Goal: Transaction & Acquisition: Purchase product/service

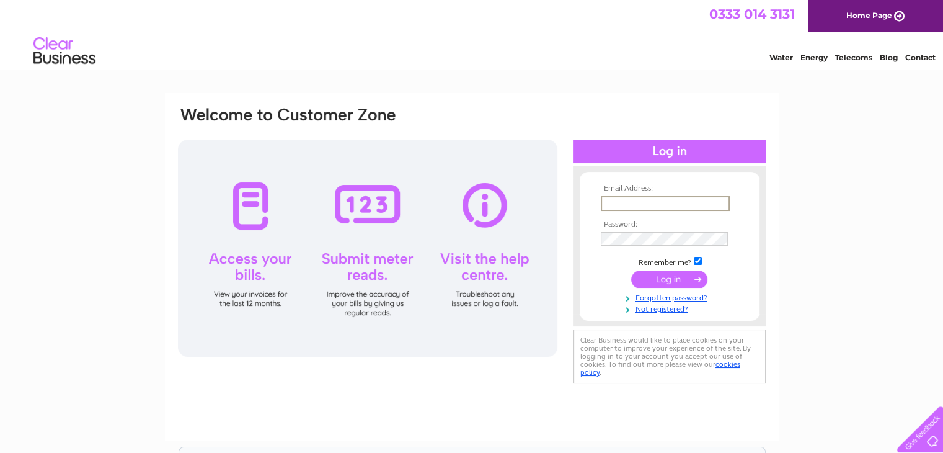
click at [667, 202] on input "text" at bounding box center [665, 203] width 129 height 15
type input "U"
type input "[EMAIL_ADDRESS][DOMAIN_NAME]"
click at [631, 270] on input "submit" at bounding box center [669, 278] width 76 height 17
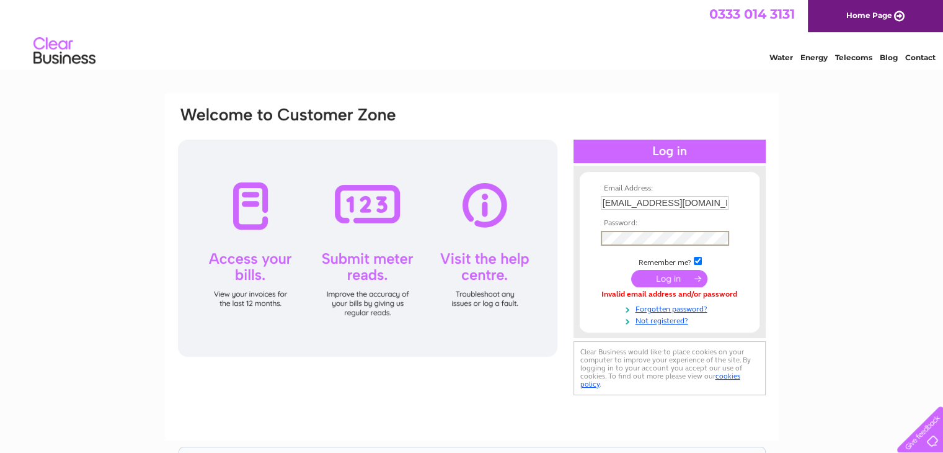
click at [631, 270] on input "submit" at bounding box center [669, 278] width 76 height 17
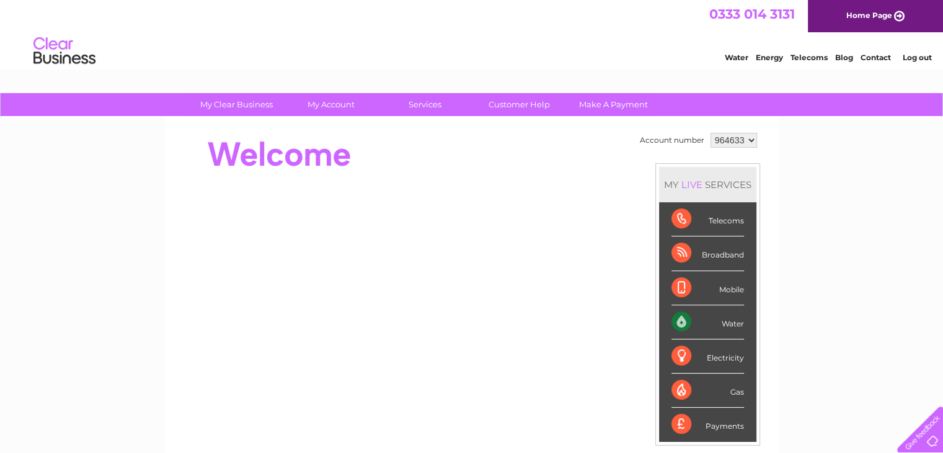
click at [598, 166] on div at bounding box center [403, 155] width 452 height 50
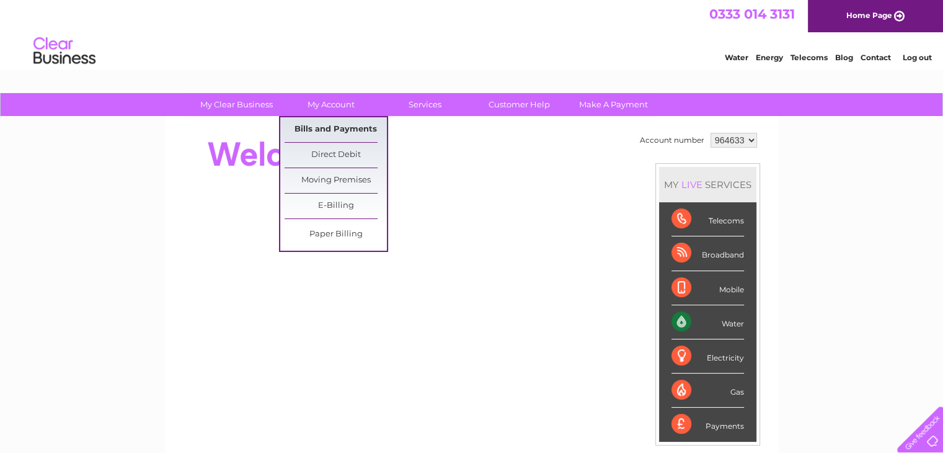
click at [344, 125] on link "Bills and Payments" at bounding box center [336, 129] width 102 height 25
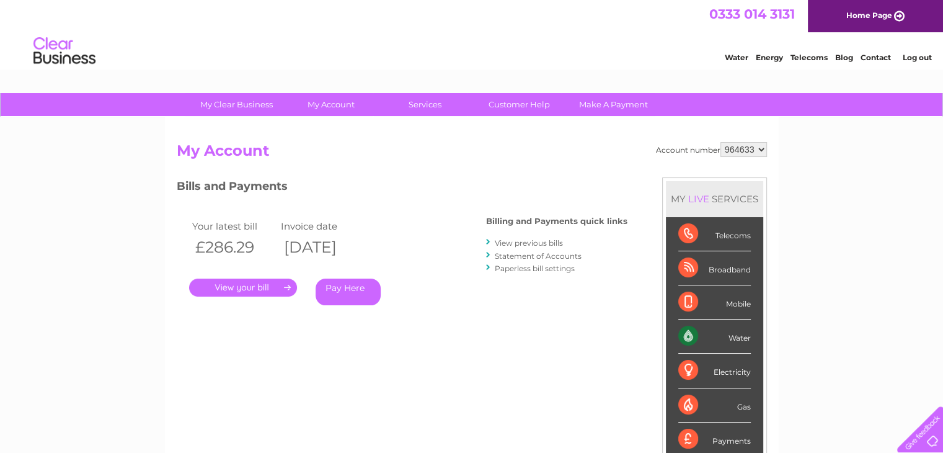
click at [278, 288] on link "." at bounding box center [243, 287] width 108 height 18
click at [502, 240] on link "View previous bills" at bounding box center [529, 242] width 68 height 9
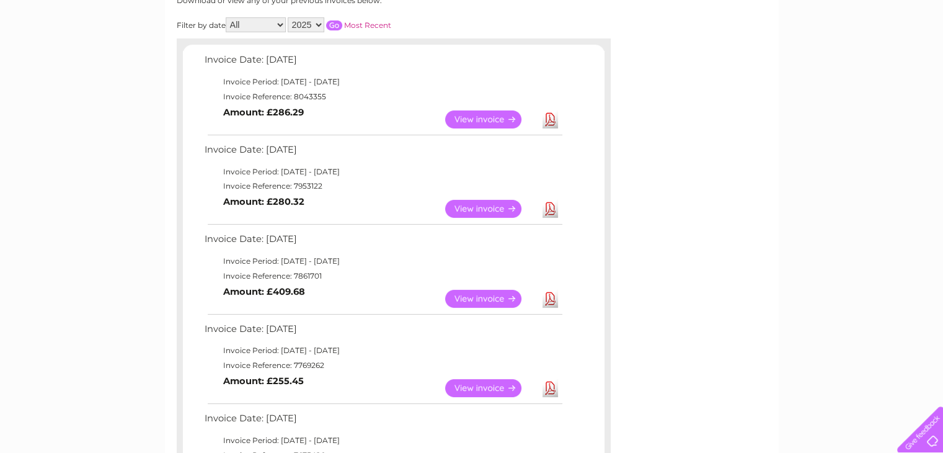
scroll to position [91, 0]
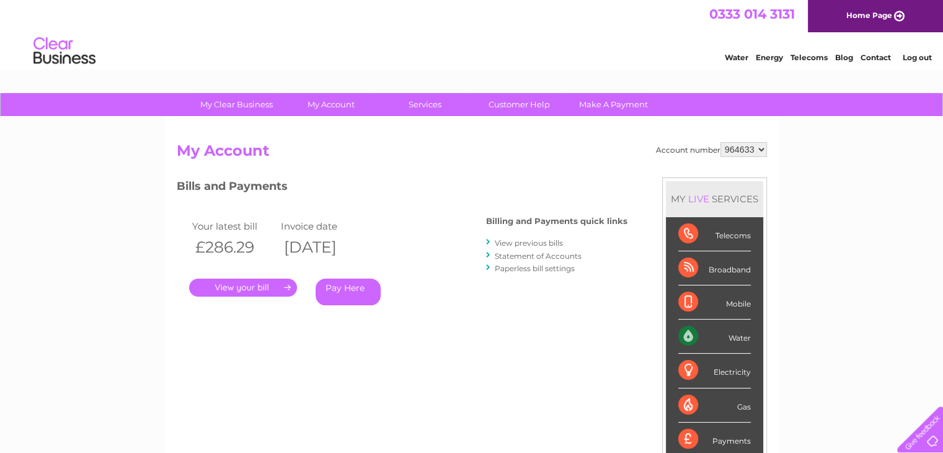
click at [350, 290] on link "Pay Here" at bounding box center [348, 291] width 65 height 27
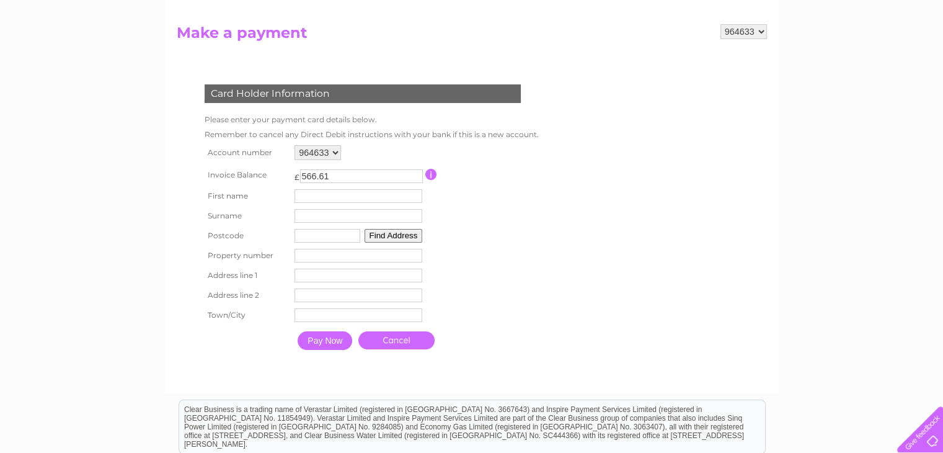
scroll to position [126, 0]
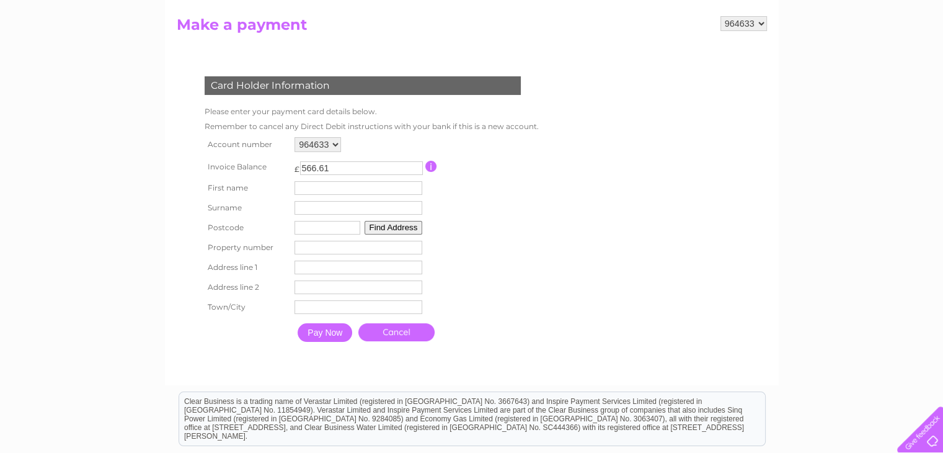
click at [338, 218] on td "Find Address" at bounding box center [359, 228] width 134 height 20
click at [340, 228] on input "text" at bounding box center [328, 228] width 66 height 14
click at [479, 220] on table "Account number 964633 Invoice Balance £ 566.61 First name Surname Postcode" at bounding box center [369, 241] width 335 height 214
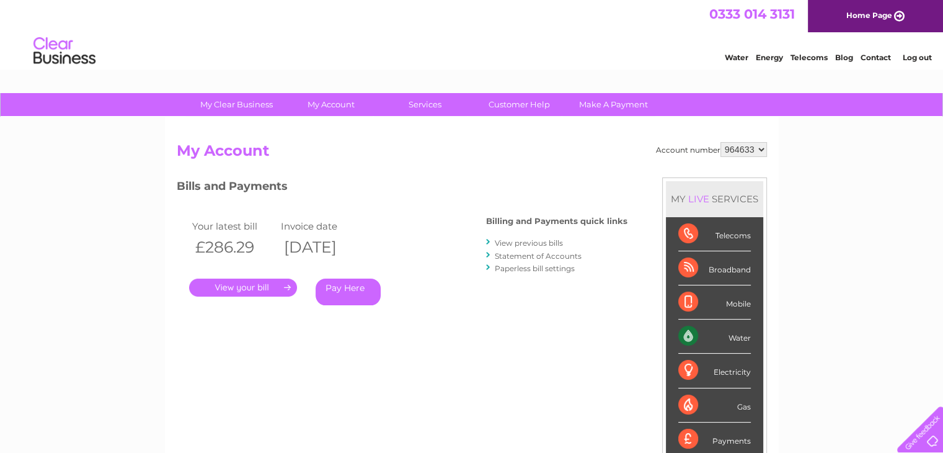
click at [535, 241] on link "View previous bills" at bounding box center [529, 242] width 68 height 9
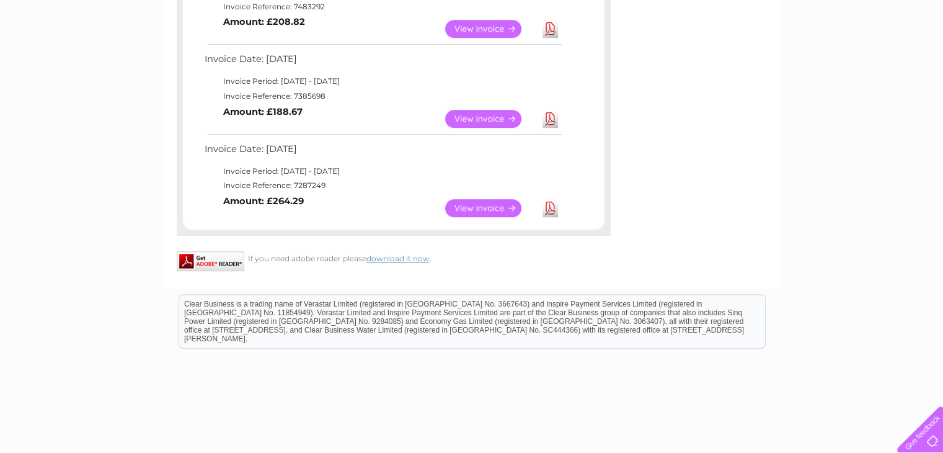
scroll to position [864, 0]
